Goal: Task Accomplishment & Management: Complete application form

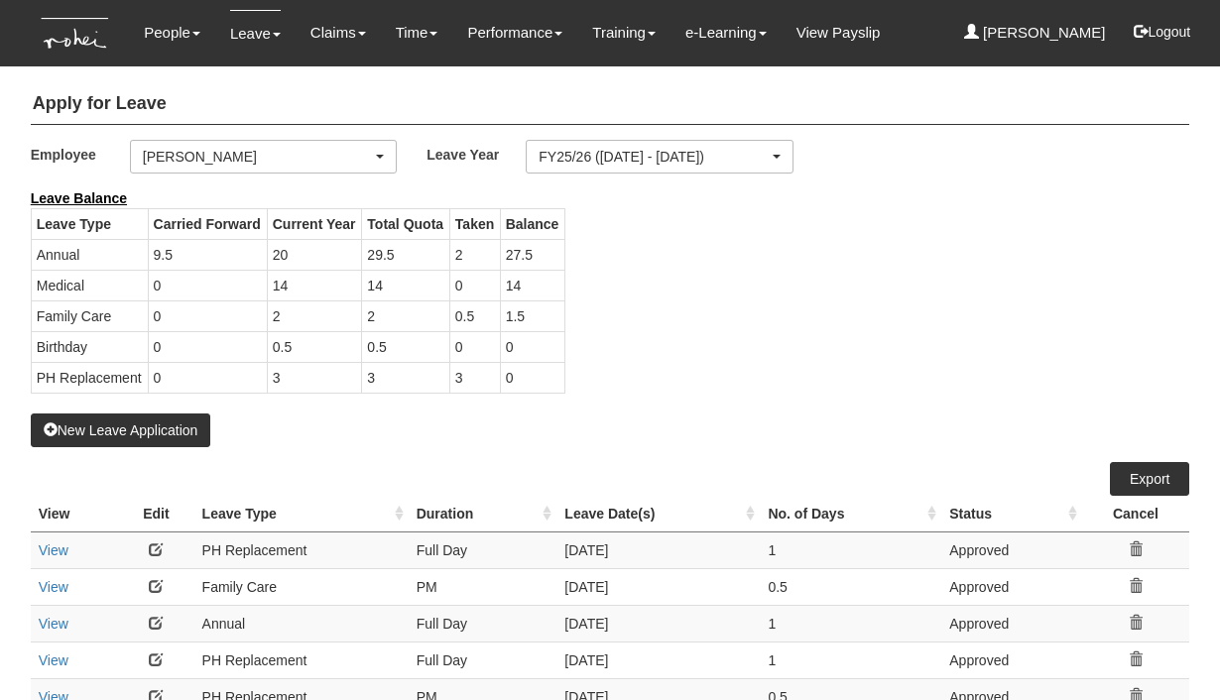
select select "50"
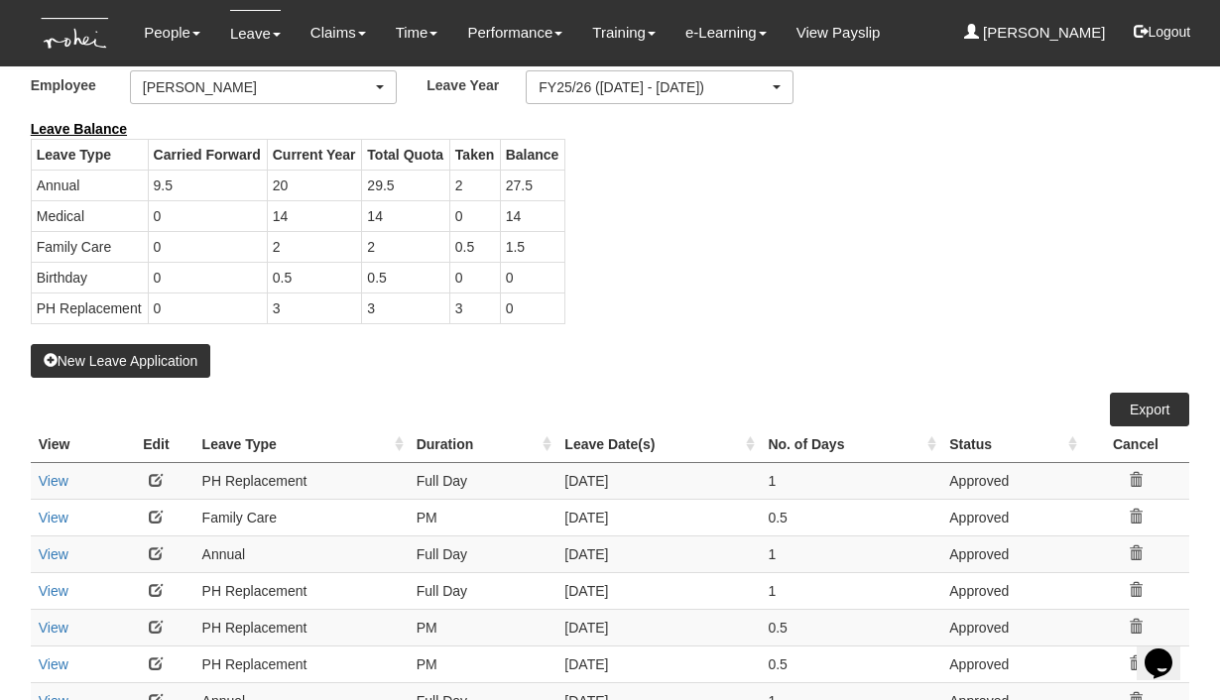
click at [751, 299] on div "Leave Balance Leave Type Carried Forward Current Year Total Quota Taken Balance…" at bounding box center [595, 231] width 1159 height 225
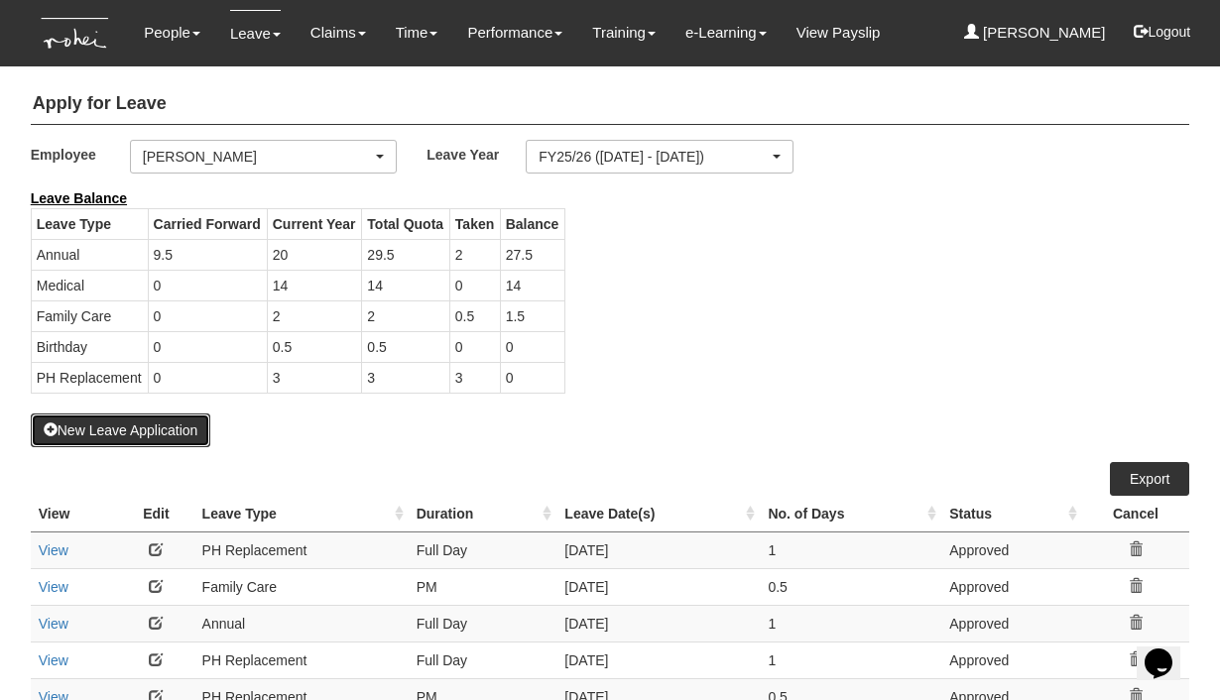
click at [135, 427] on button "New Leave Application" at bounding box center [121, 431] width 180 height 34
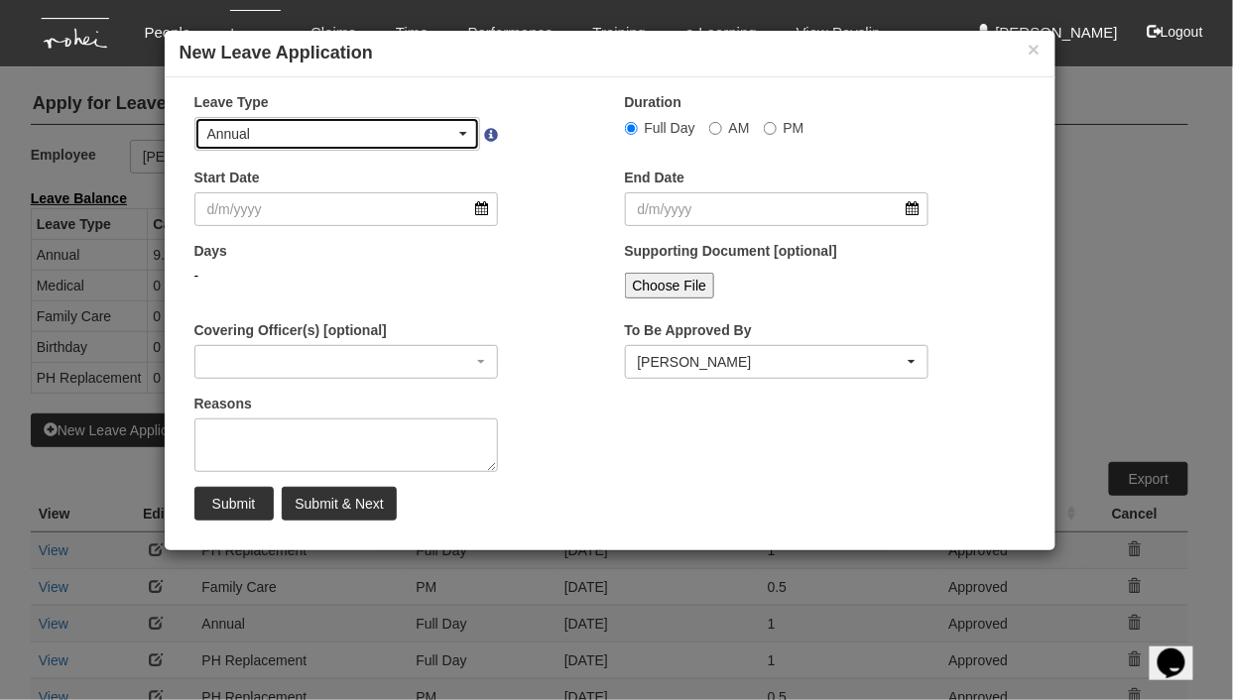
click at [462, 128] on div "Annual" at bounding box center [337, 134] width 261 height 20
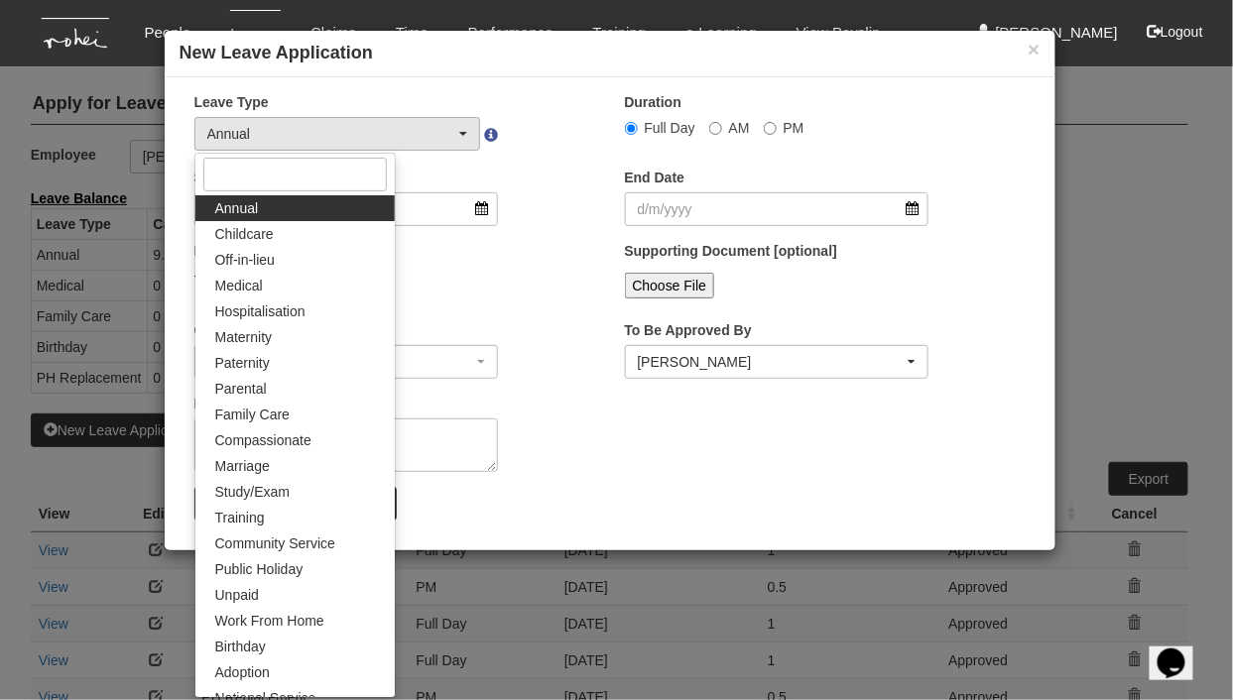
click at [526, 198] on div "Start Date" at bounding box center [394, 204] width 430 height 73
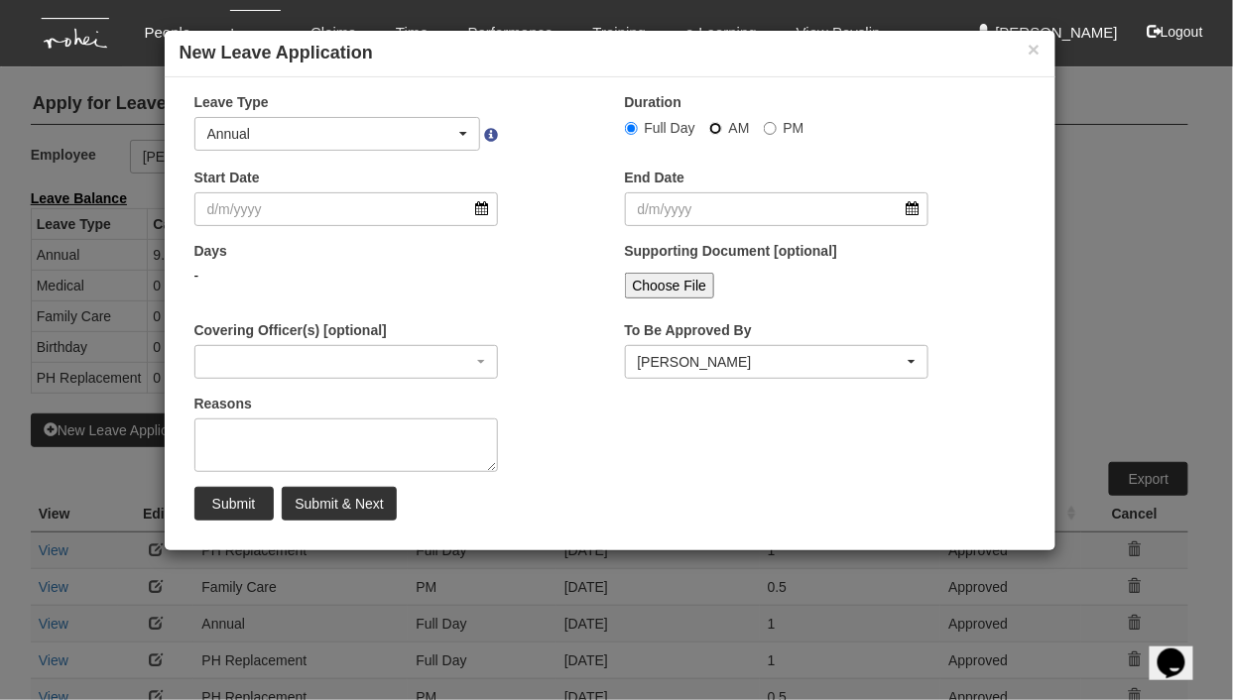
click at [638, 127] on input "AM" at bounding box center [631, 128] width 13 height 13
radio input "true"
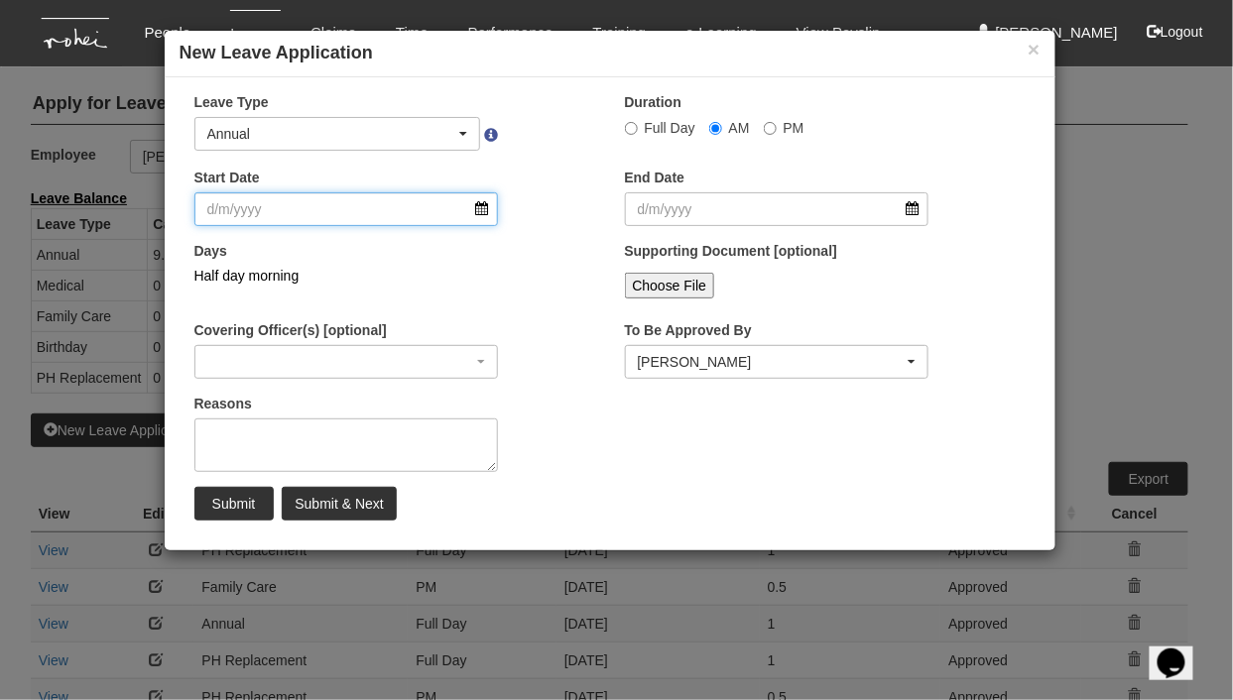
click at [483, 210] on input "Start Date" at bounding box center [346, 209] width 304 height 34
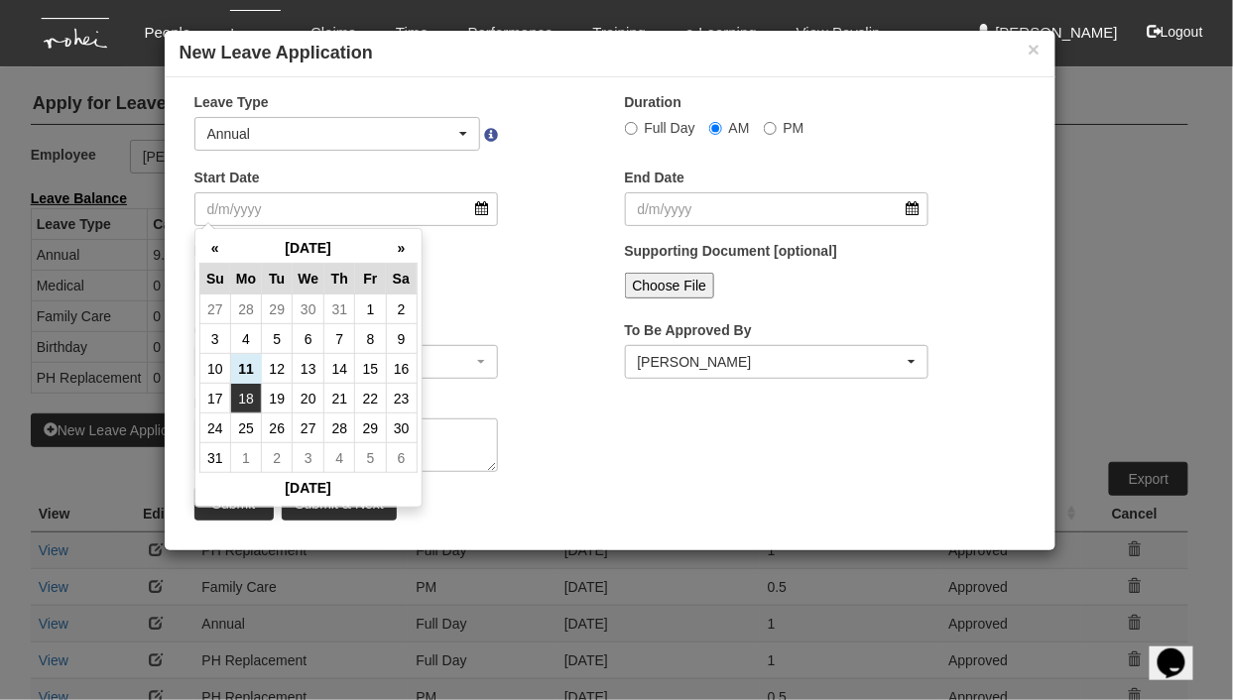
click at [245, 400] on td "18" at bounding box center [245, 399] width 31 height 30
type input "18/8/2025"
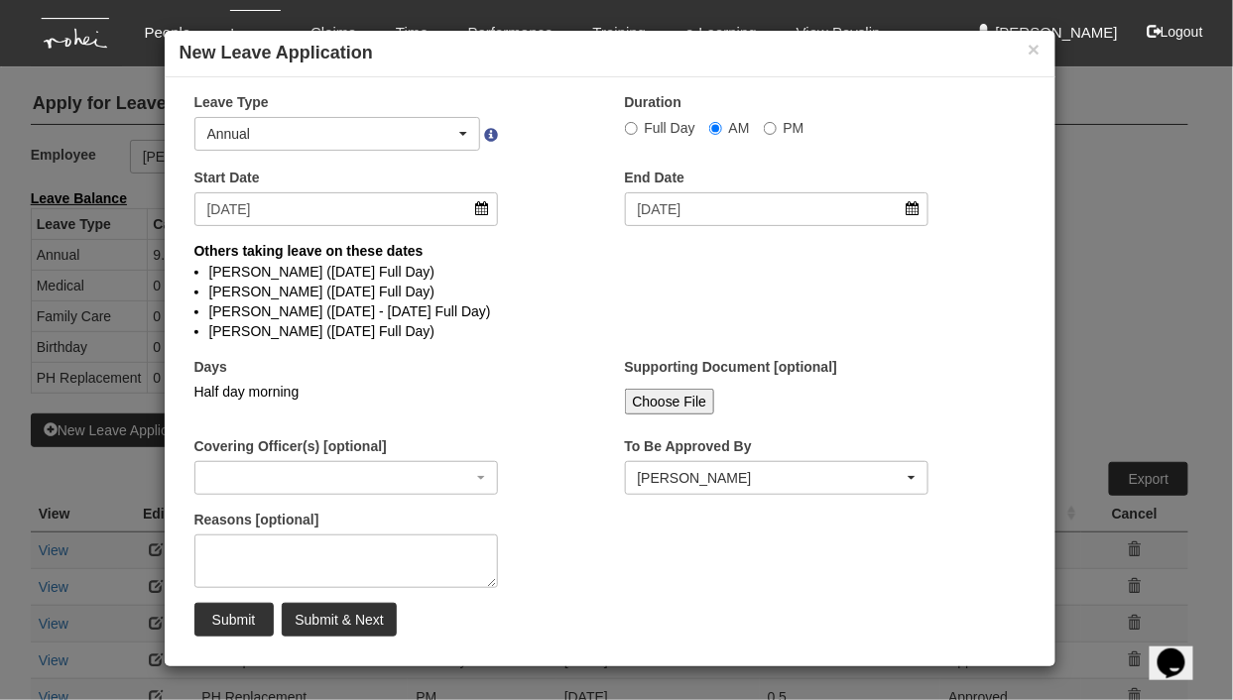
select select
click at [446, 356] on div "× Leave Type Annual Childcare Off-in-lieu Medical Hospitalisation Maternity Pat…" at bounding box center [610, 371] width 891 height 559
click at [426, 559] on textarea "Reasons [optional]" at bounding box center [346, 562] width 304 height 54
click at [346, 619] on input "Submit & Next" at bounding box center [339, 620] width 114 height 34
radio input "true"
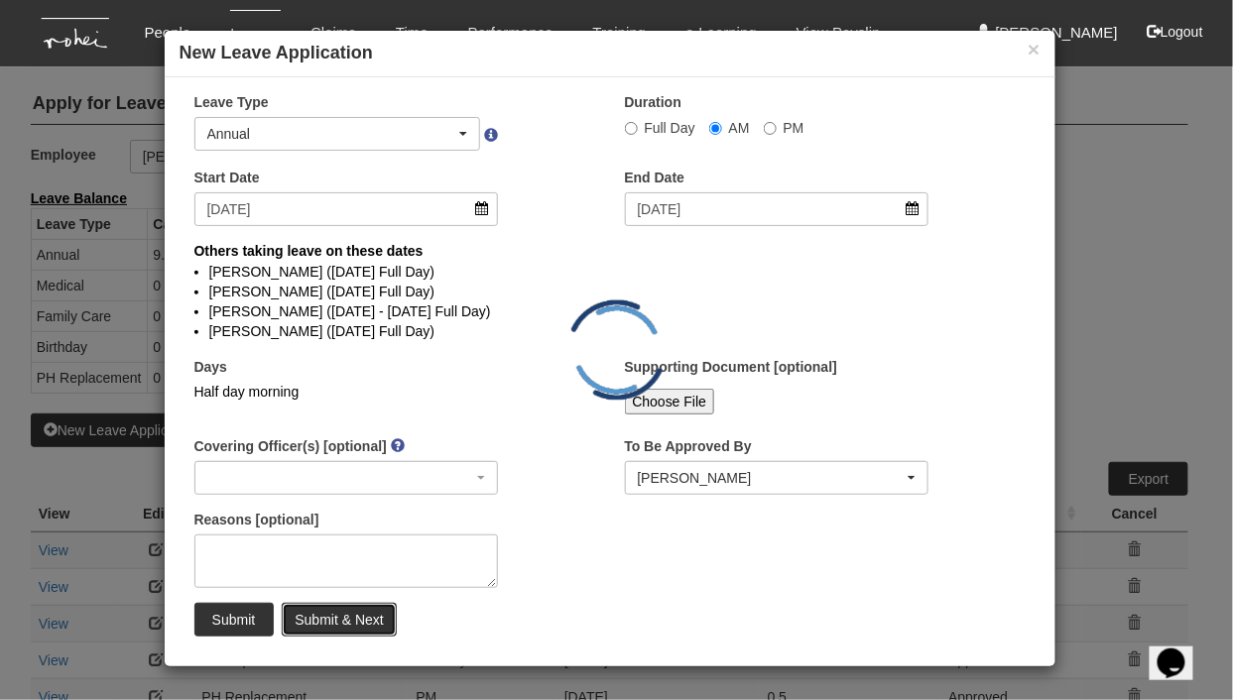
select select
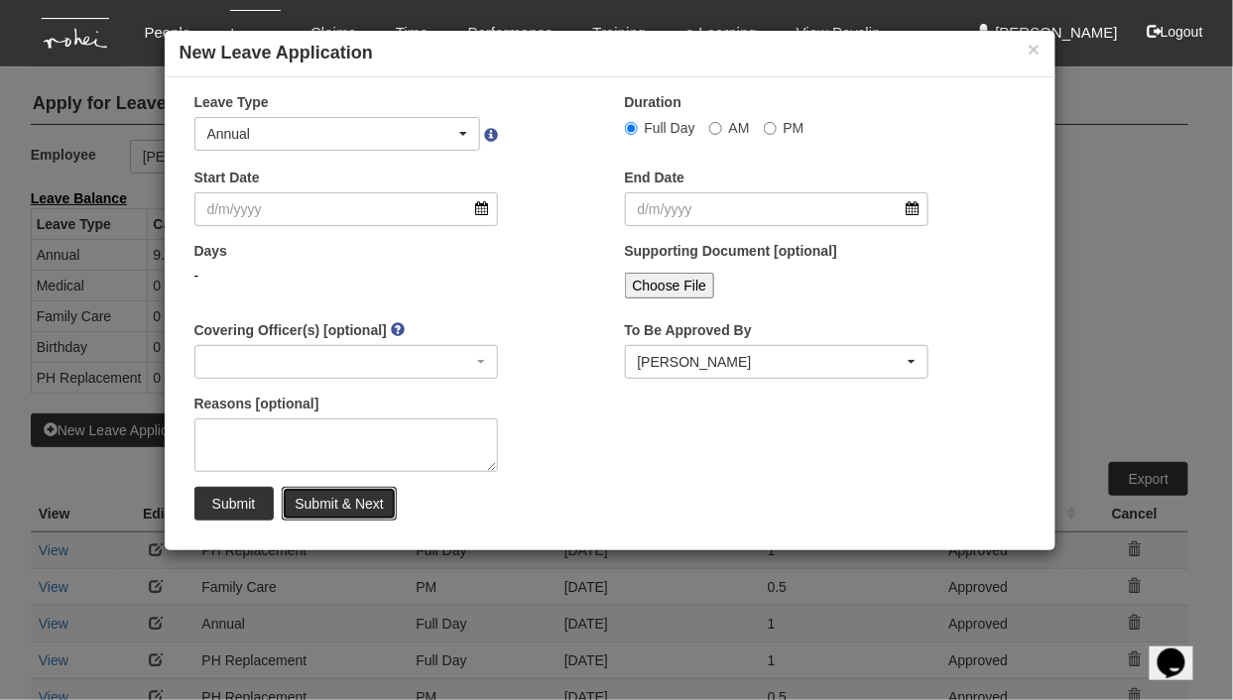
select select "50"
click at [1030, 47] on button "×" at bounding box center [1033, 49] width 12 height 21
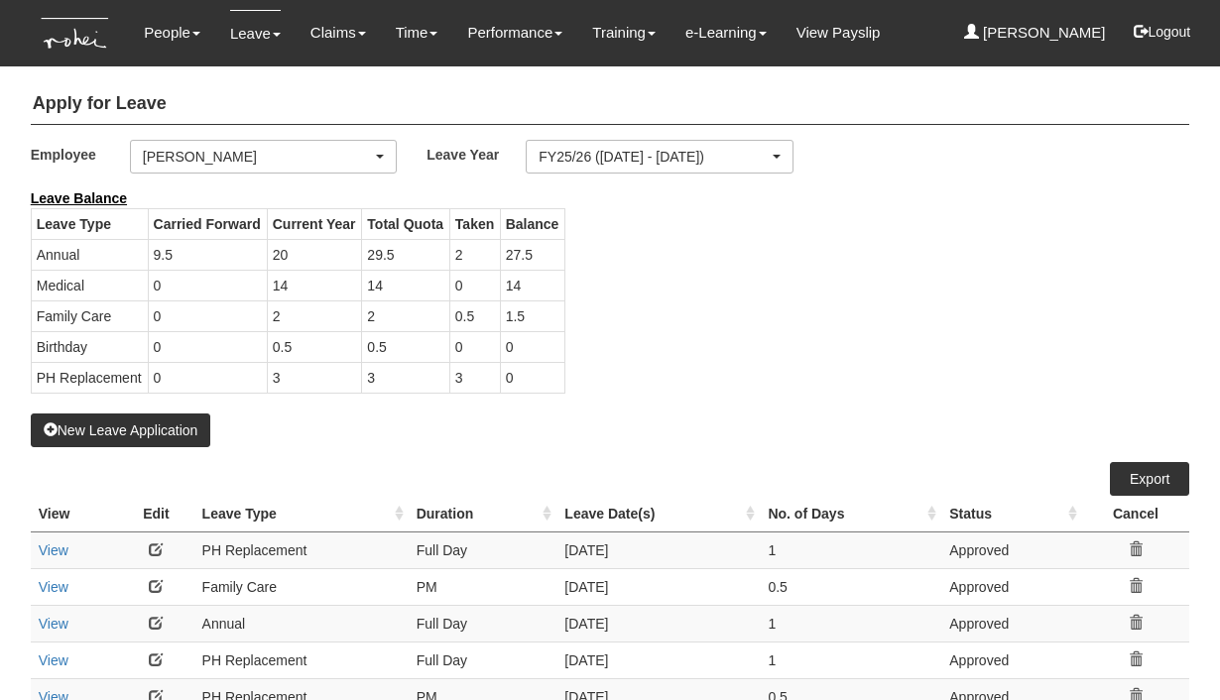
select select "50"
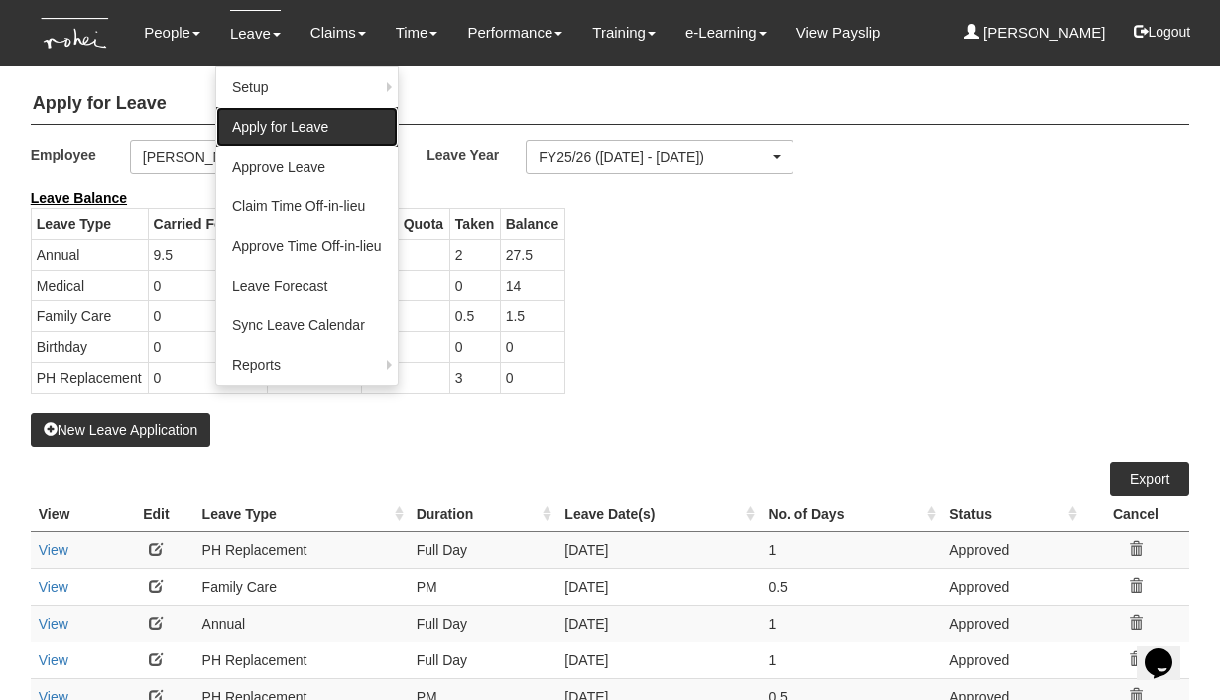
click at [250, 128] on link "Apply for Leave" at bounding box center [306, 127] width 181 height 40
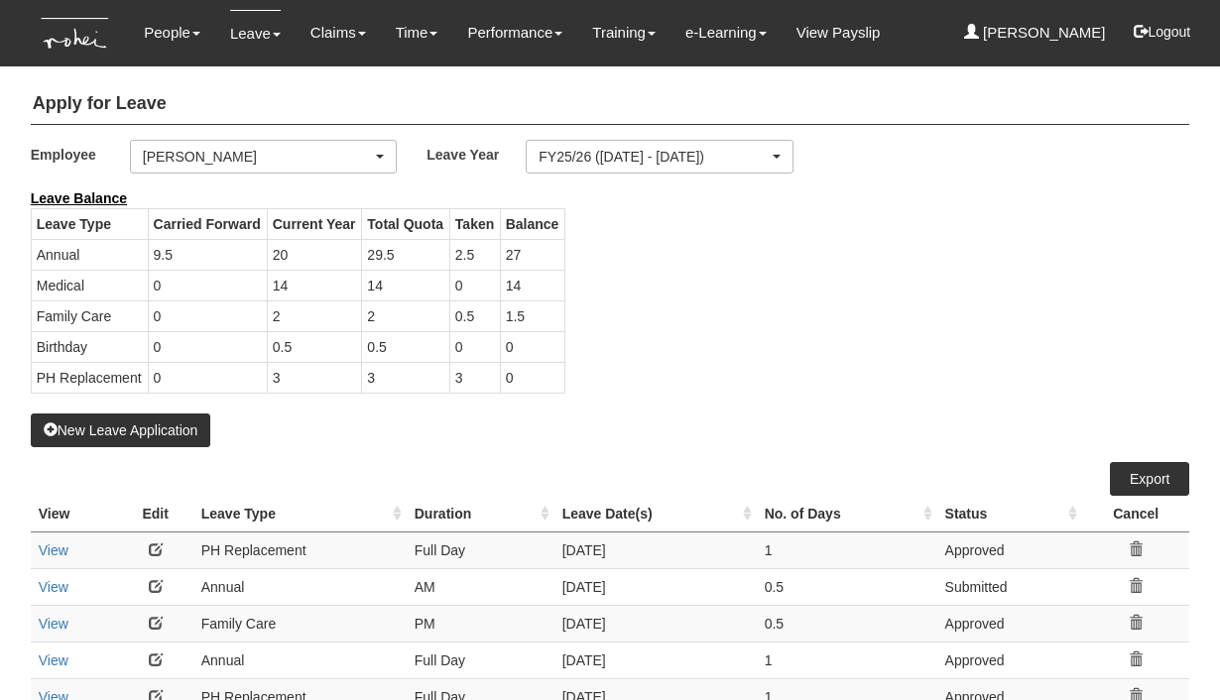
select select "50"
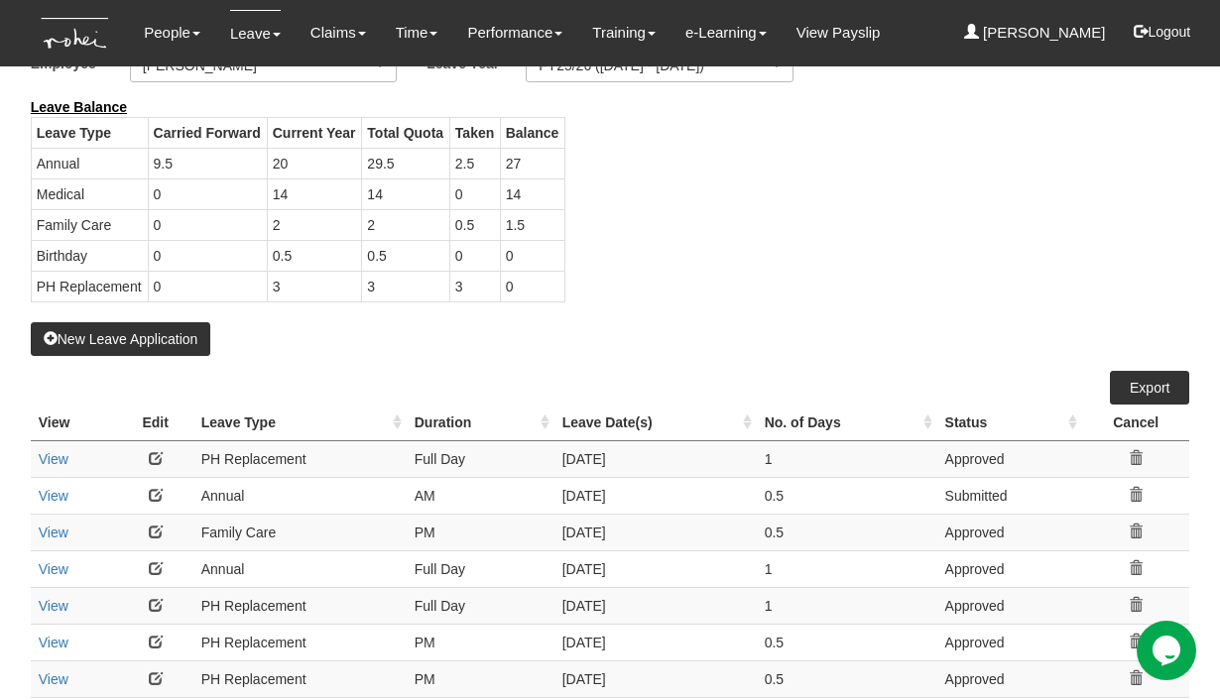
scroll to position [175, 0]
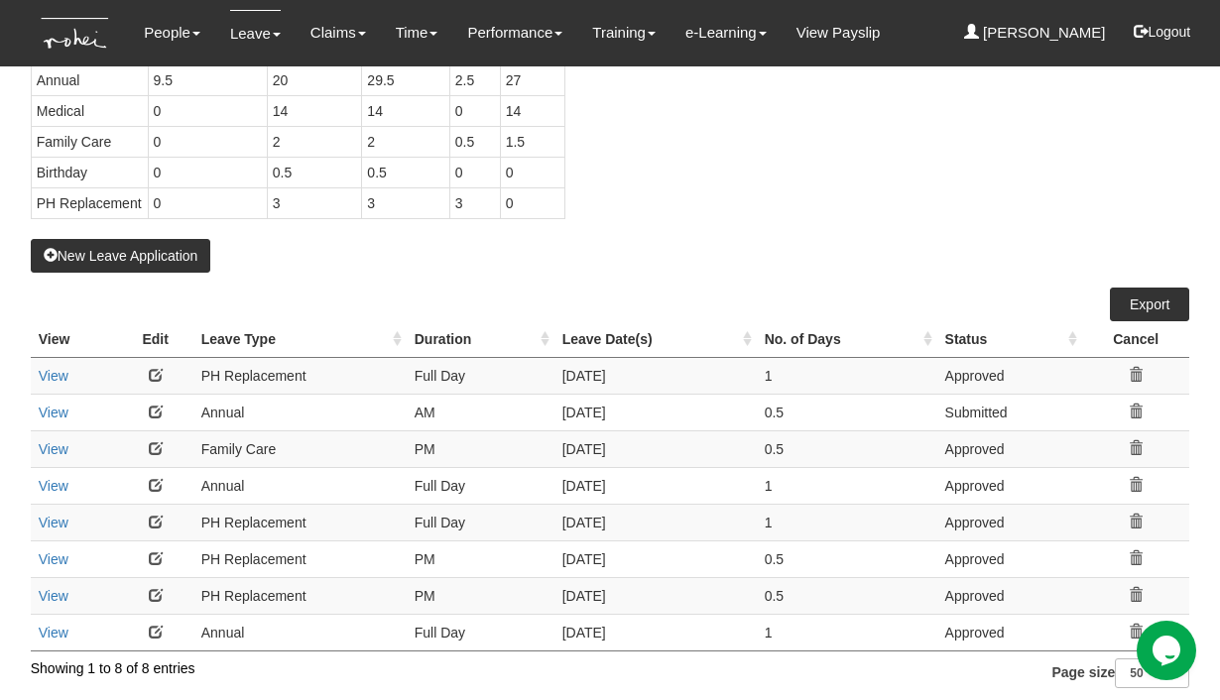
click at [312, 256] on div "New Leave Application" at bounding box center [610, 143] width 1159 height 259
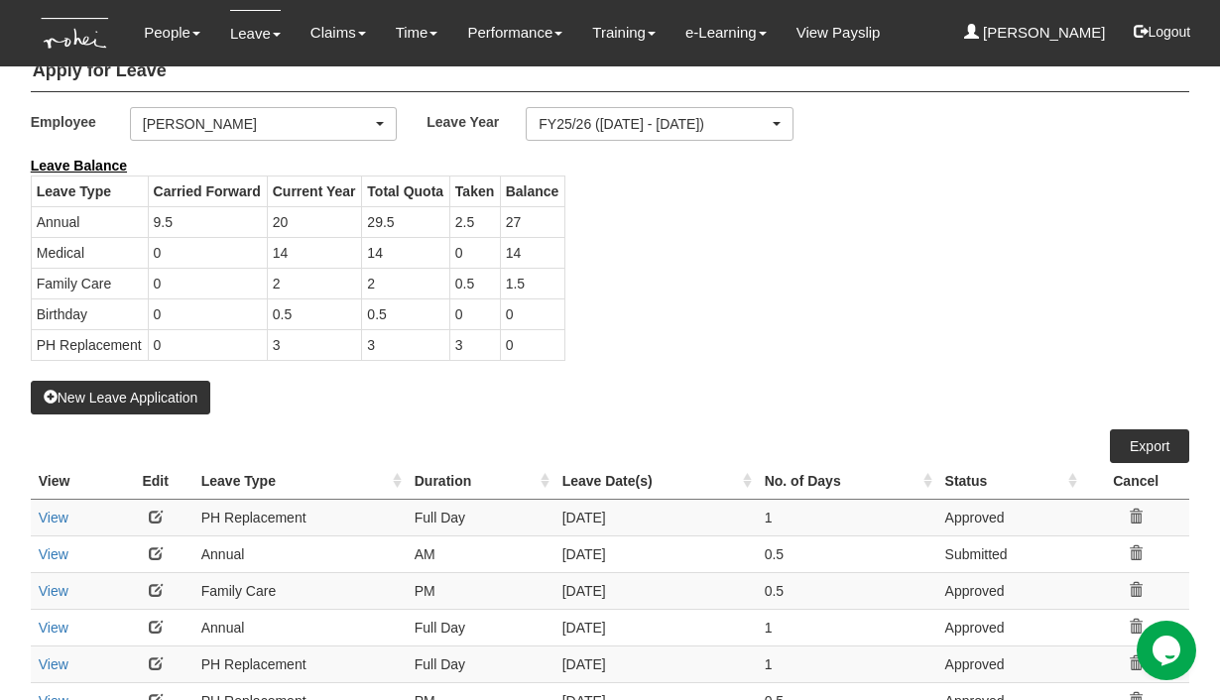
scroll to position [0, 0]
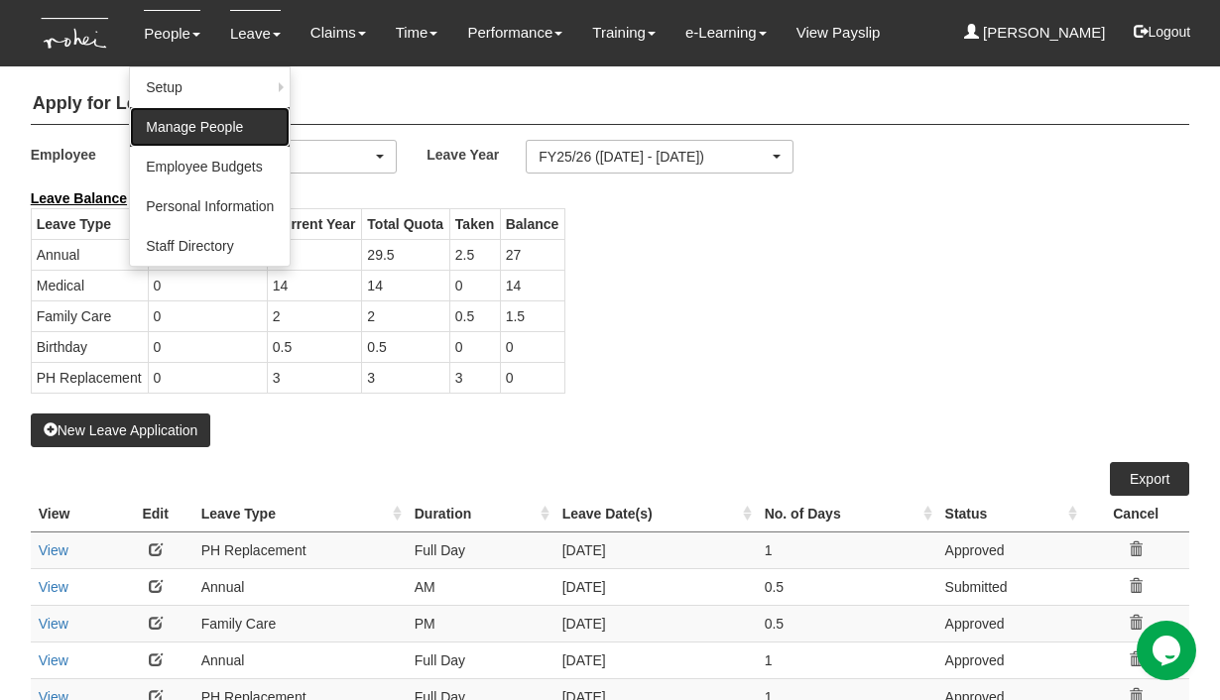
click at [171, 125] on link "Manage People" at bounding box center [210, 127] width 160 height 40
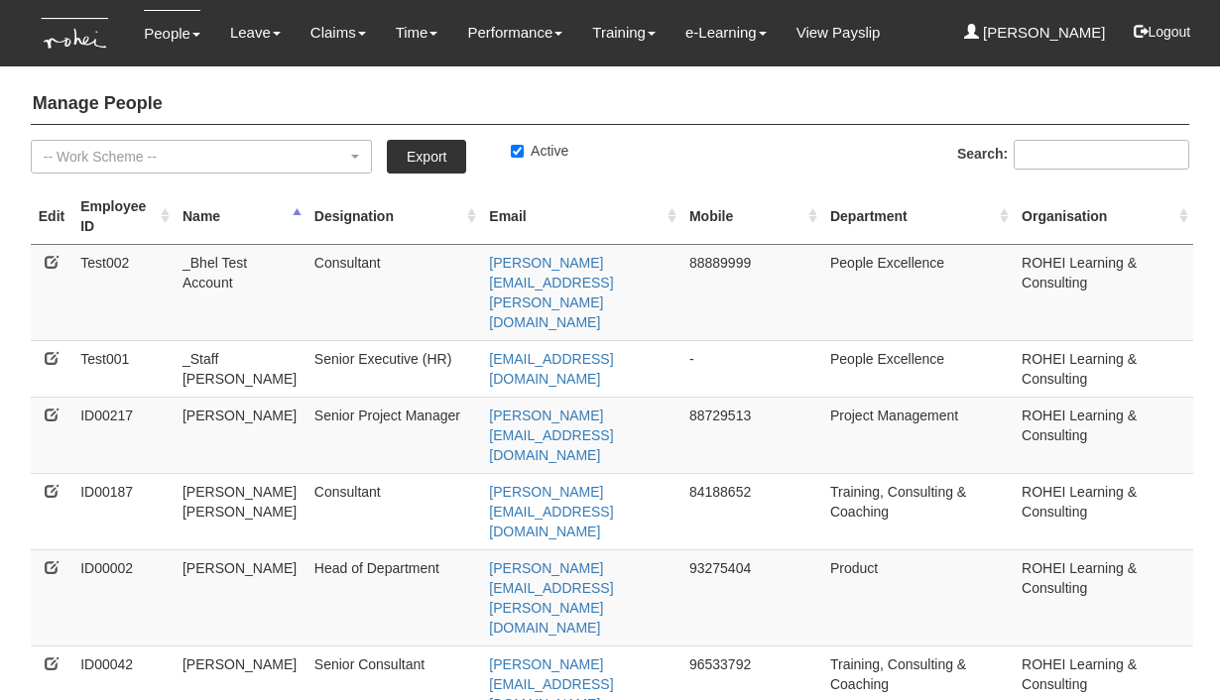
select select "50"
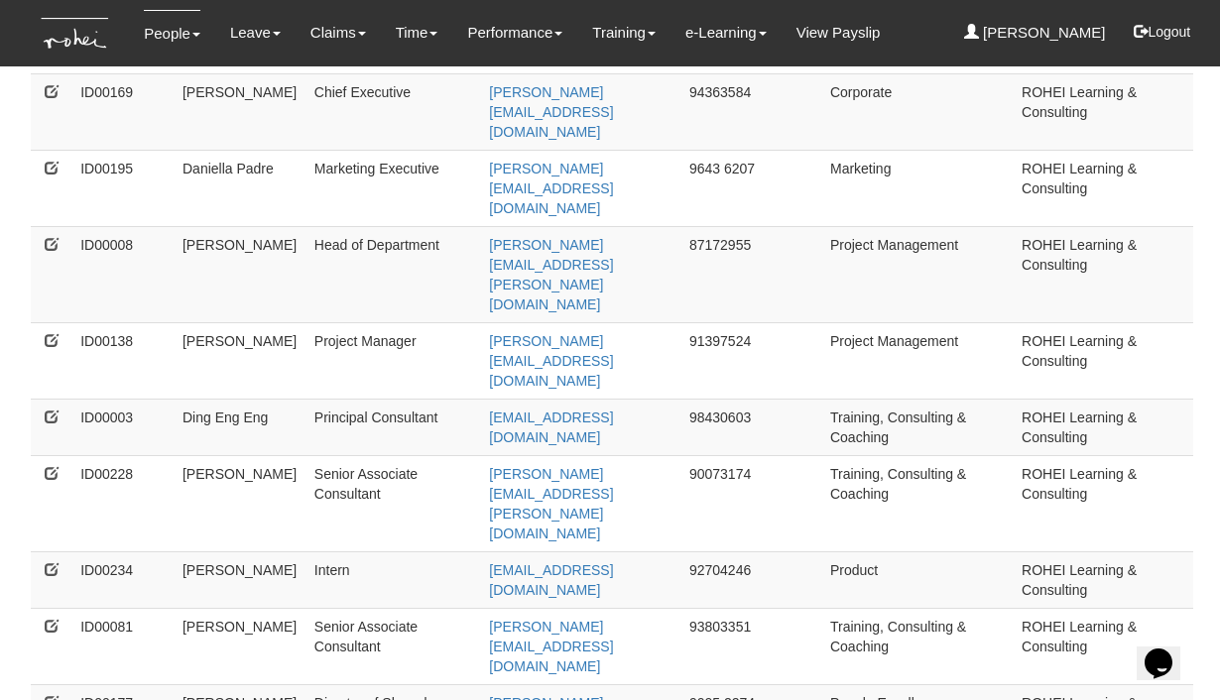
scroll to position [1261, 0]
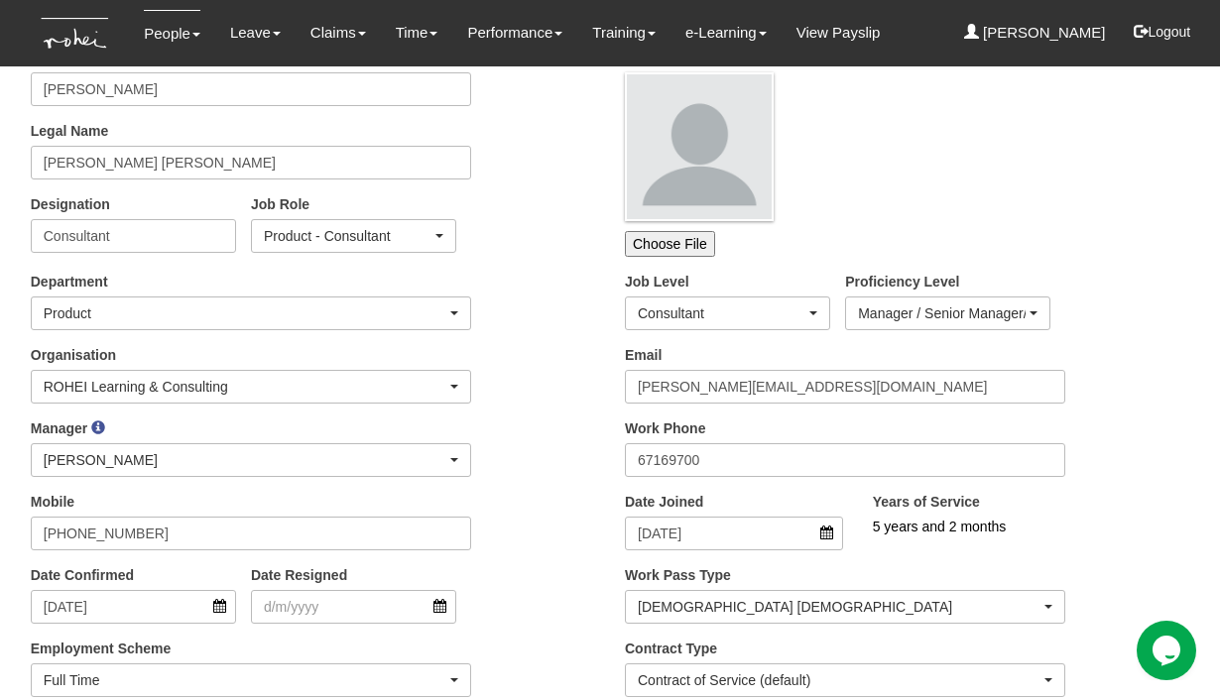
scroll to position [179, 0]
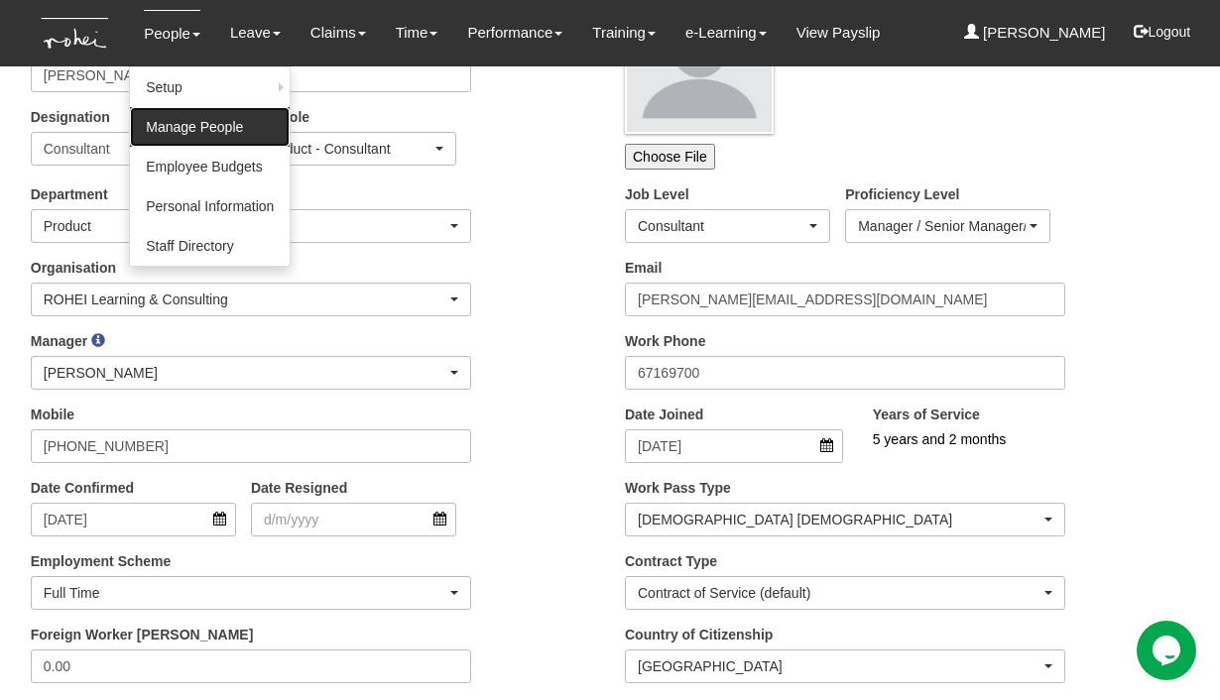
click at [179, 137] on link "Manage People" at bounding box center [210, 127] width 160 height 40
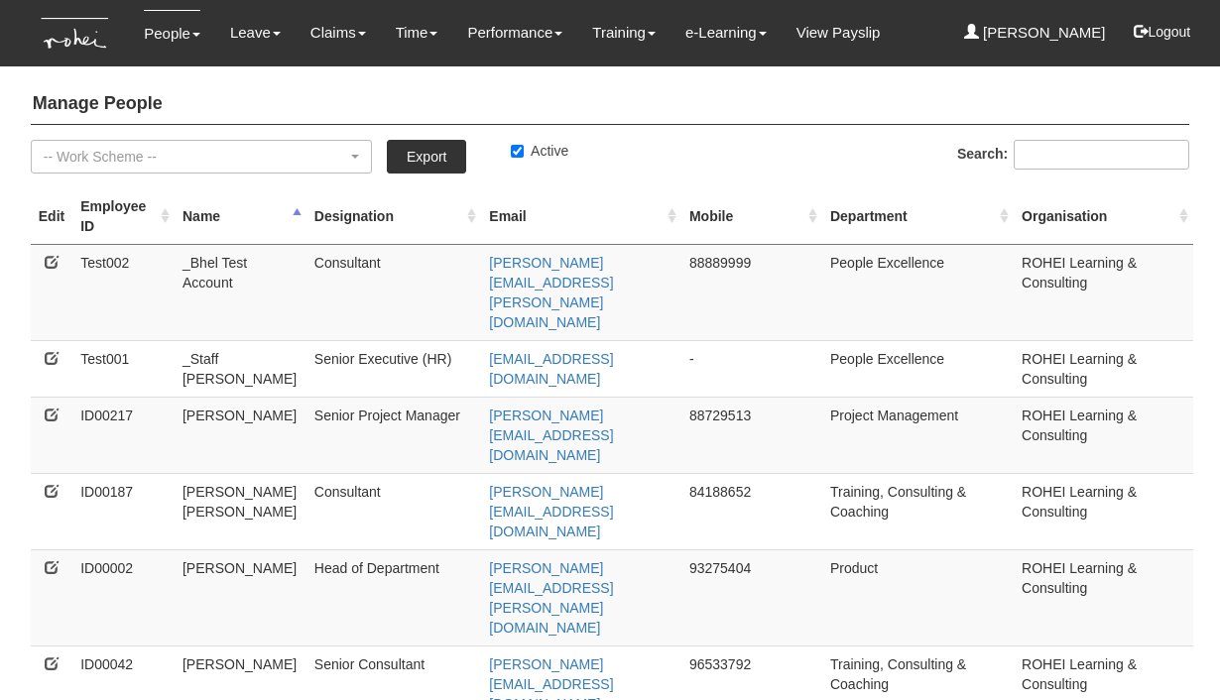
select select "50"
